Goal: Task Accomplishment & Management: Use online tool/utility

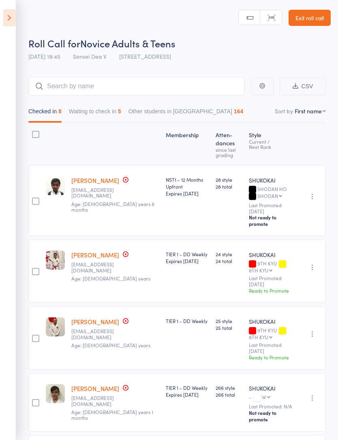
click at [4, 24] on icon at bounding box center [9, 17] width 13 height 17
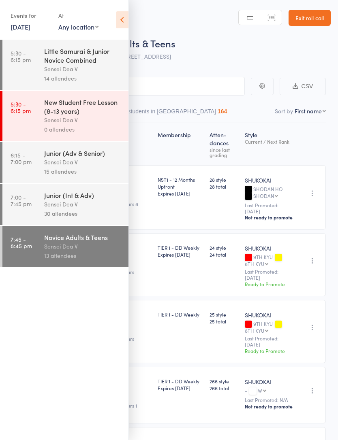
click at [19, 22] on link "11 Aug, 2025" at bounding box center [21, 26] width 20 height 9
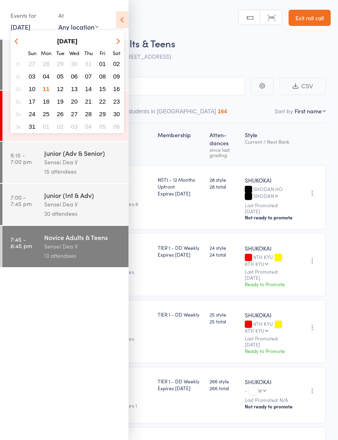
click at [63, 92] on span "12" at bounding box center [60, 88] width 7 height 7
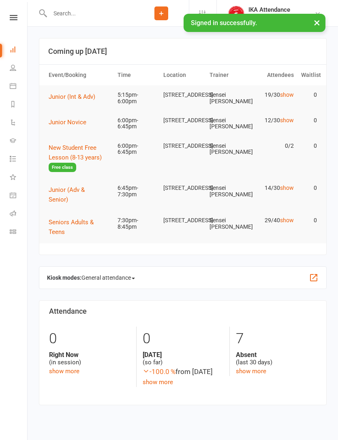
click at [12, 19] on icon at bounding box center [14, 17] width 8 height 5
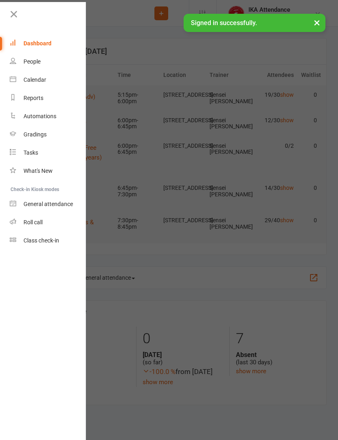
click at [38, 224] on div "Roll call" at bounding box center [32, 222] width 19 height 6
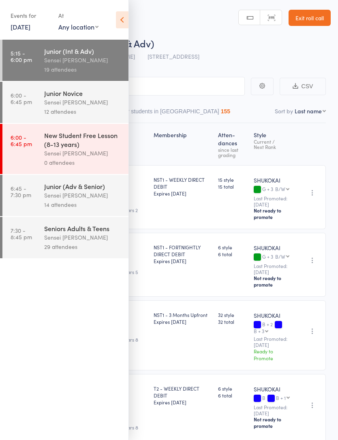
click at [121, 21] on icon at bounding box center [122, 19] width 13 height 17
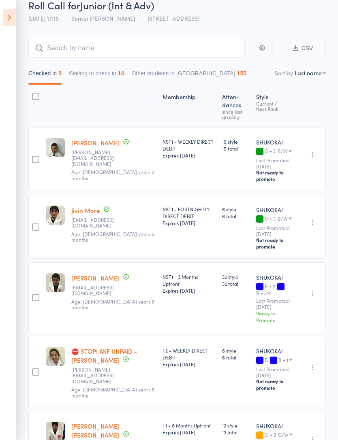
click at [77, 80] on button "Waiting to check in 14" at bounding box center [96, 75] width 55 height 19
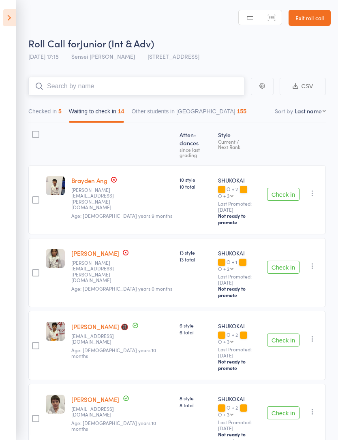
click at [60, 84] on input "search" at bounding box center [136, 86] width 216 height 19
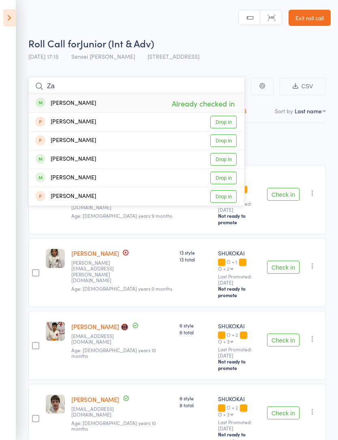
type input "Z"
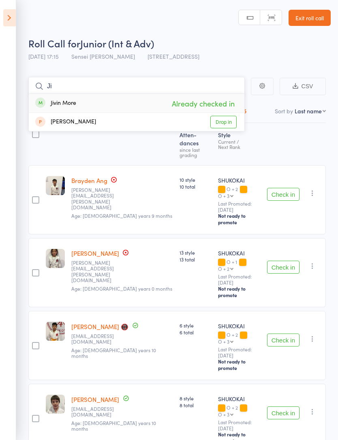
type input "J"
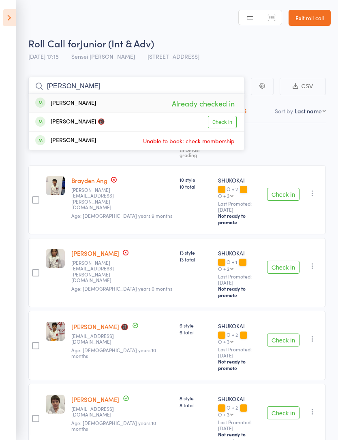
type input "J"
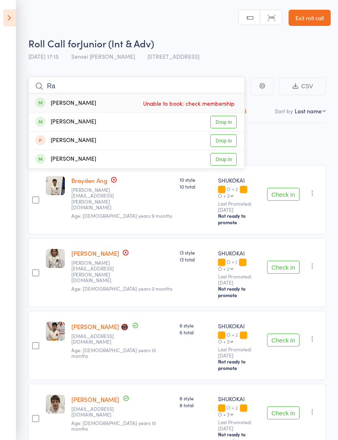
type input "R"
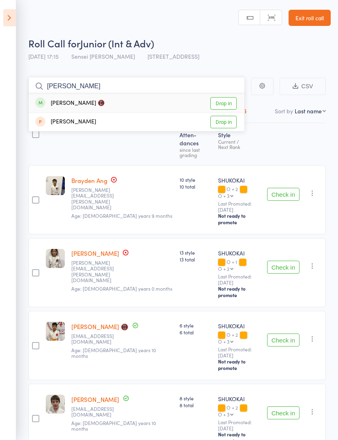
type input "Megha"
click at [225, 104] on link "Drop in" at bounding box center [223, 103] width 26 height 13
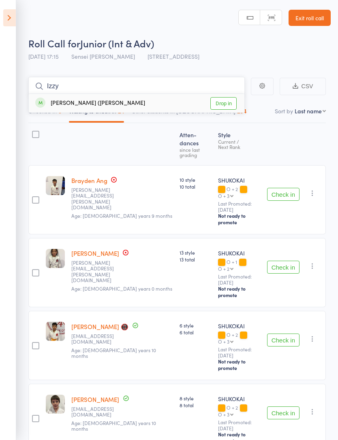
type input "Izzy"
click at [221, 101] on link "Drop in" at bounding box center [223, 103] width 26 height 13
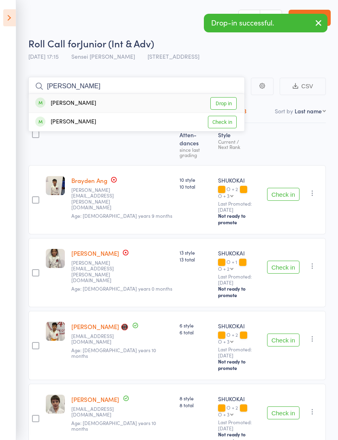
type input "Kenneth"
click at [227, 106] on link "Drop in" at bounding box center [223, 103] width 26 height 13
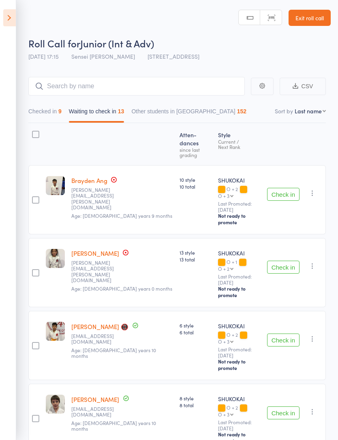
click at [9, 22] on icon at bounding box center [9, 17] width 13 height 17
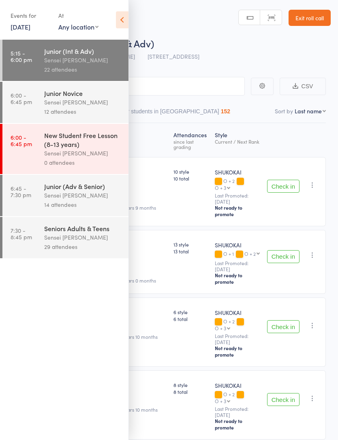
click at [94, 242] on div "Sensei [PERSON_NAME]" at bounding box center [82, 237] width 77 height 9
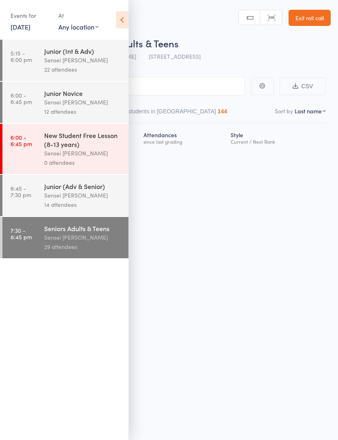
click at [119, 24] on icon at bounding box center [122, 19] width 13 height 17
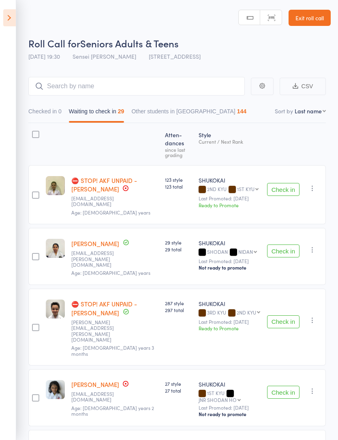
click at [14, 20] on icon at bounding box center [9, 17] width 13 height 17
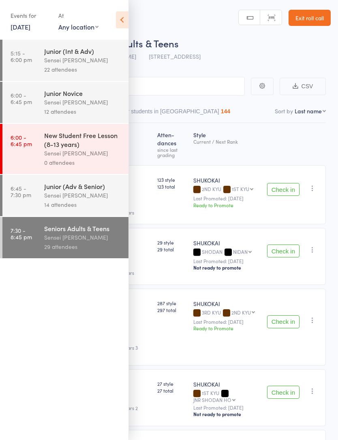
click at [45, 64] on div "Sensei [PERSON_NAME]" at bounding box center [82, 59] width 77 height 9
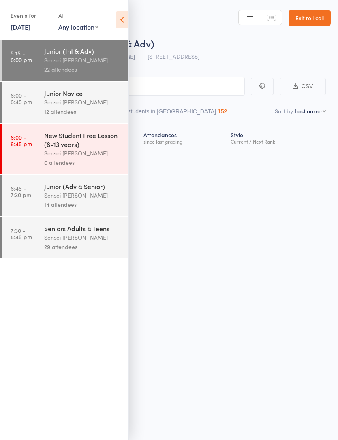
click at [124, 21] on icon at bounding box center [122, 19] width 13 height 17
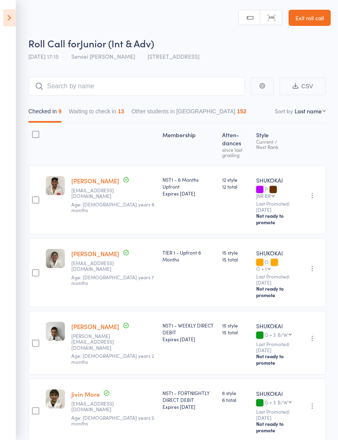
click at [80, 115] on button "Waiting to check in 13" at bounding box center [96, 113] width 55 height 19
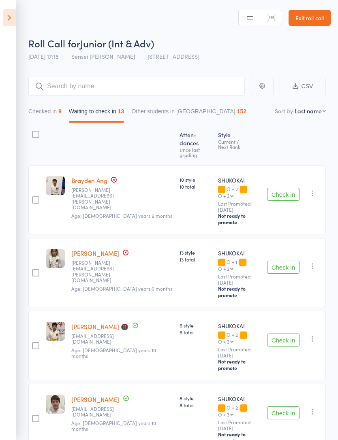
click at [6, 22] on icon at bounding box center [9, 17] width 13 height 17
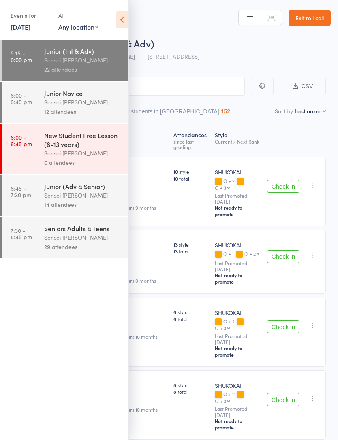
click at [36, 56] on link "5:15 - 6:00 pm Junior (Int & Adv) Sensei Andy H 22 attendees" at bounding box center [65, 60] width 126 height 41
click at [110, 17] on div "Events for 12 Aug, 2025 12 Aug, 2025 August 2025 Sun Mon Tue Wed Thu Fri Sat 31…" at bounding box center [64, 20] width 128 height 41
click at [110, 23] on div "Events for 12 Aug, 2025 12 Aug, 2025 August 2025 Sun Mon Tue Wed Thu Fri Sat 31…" at bounding box center [64, 20] width 128 height 41
click at [118, 26] on icon at bounding box center [122, 19] width 13 height 17
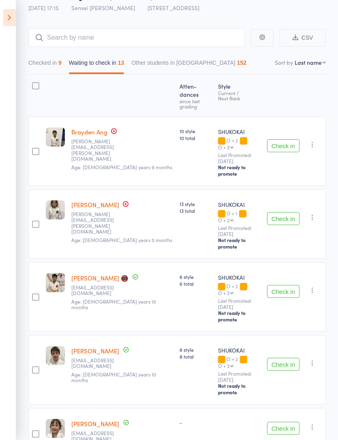
scroll to position [48, 0]
click at [43, 66] on button "Checked in 9" at bounding box center [44, 65] width 33 height 19
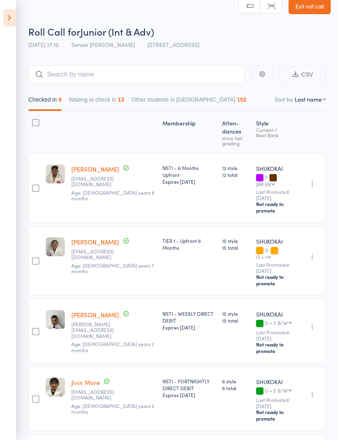
scroll to position [16, 0]
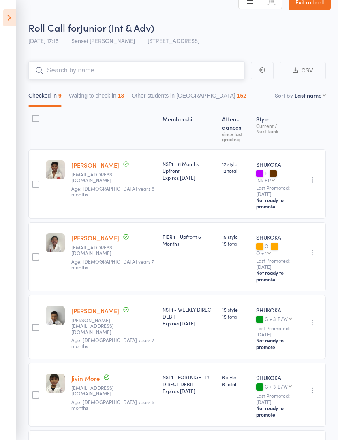
click at [208, 68] on input "search" at bounding box center [136, 70] width 216 height 19
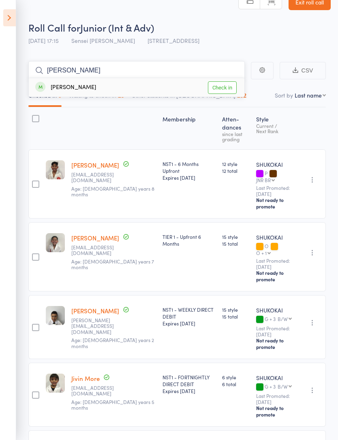
type input "Bianca"
click at [224, 88] on link "Check in" at bounding box center [222, 87] width 29 height 13
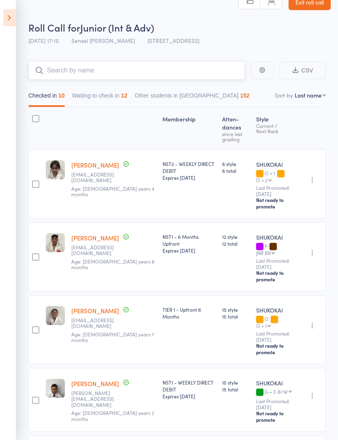
scroll to position [0, 0]
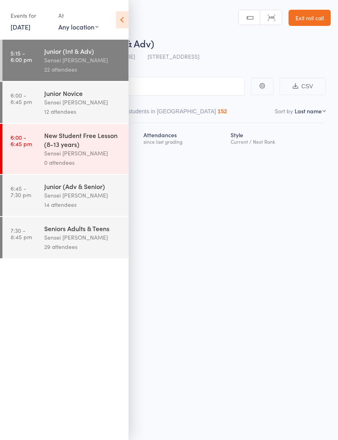
click at [128, 20] on icon at bounding box center [122, 19] width 13 height 17
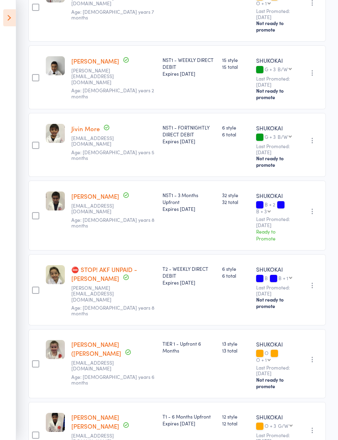
scroll to position [426, 0]
